Goal: Book appointment/travel/reservation

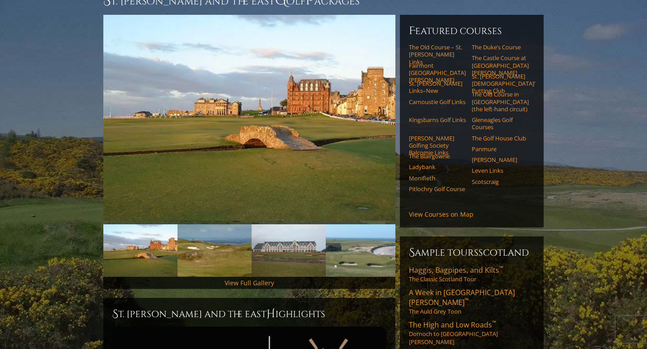
scroll to position [88, 0]
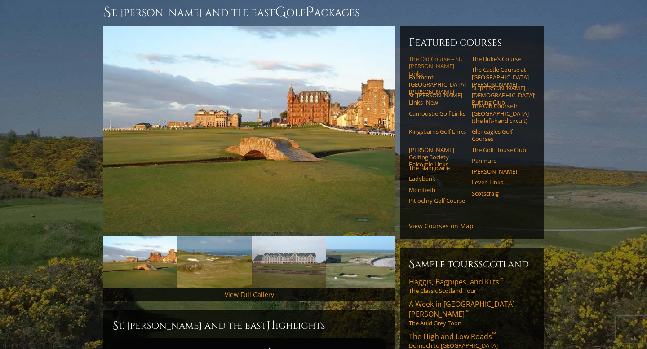
click at [419, 55] on link "The Old Course – St. [PERSON_NAME] Links" at bounding box center [437, 66] width 57 height 22
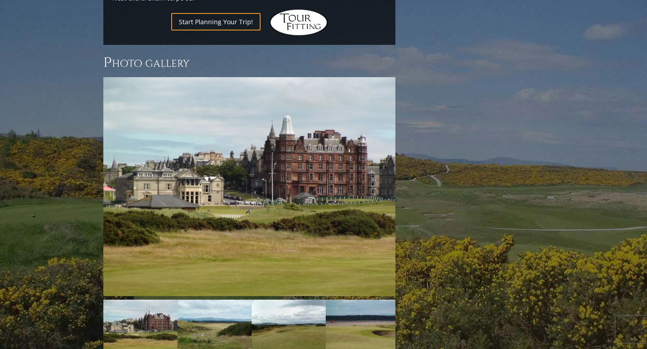
scroll to position [1345, 0]
